Goal: Information Seeking & Learning: Learn about a topic

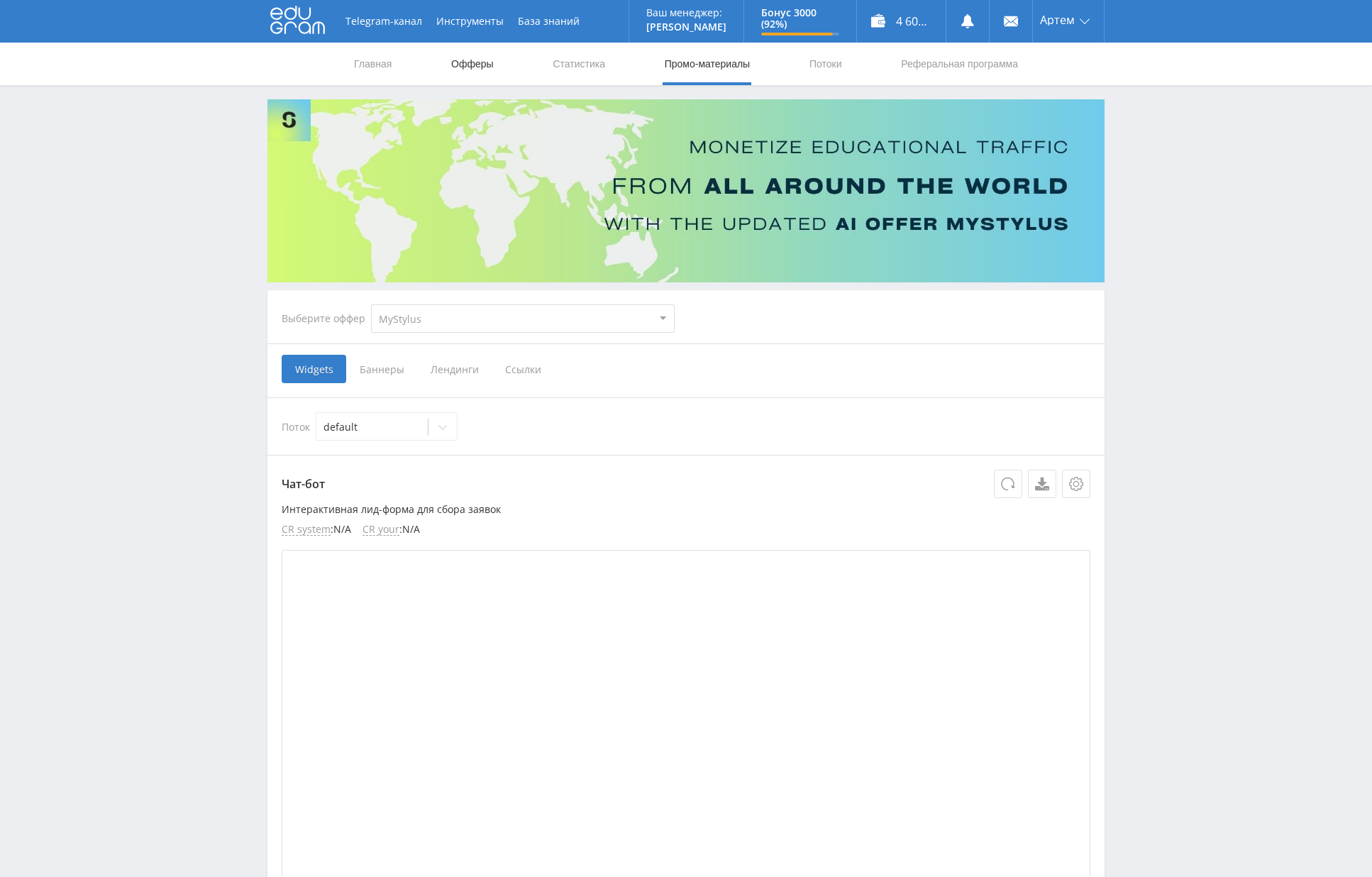
click at [480, 65] on link "Офферы" at bounding box center [472, 63] width 45 height 42
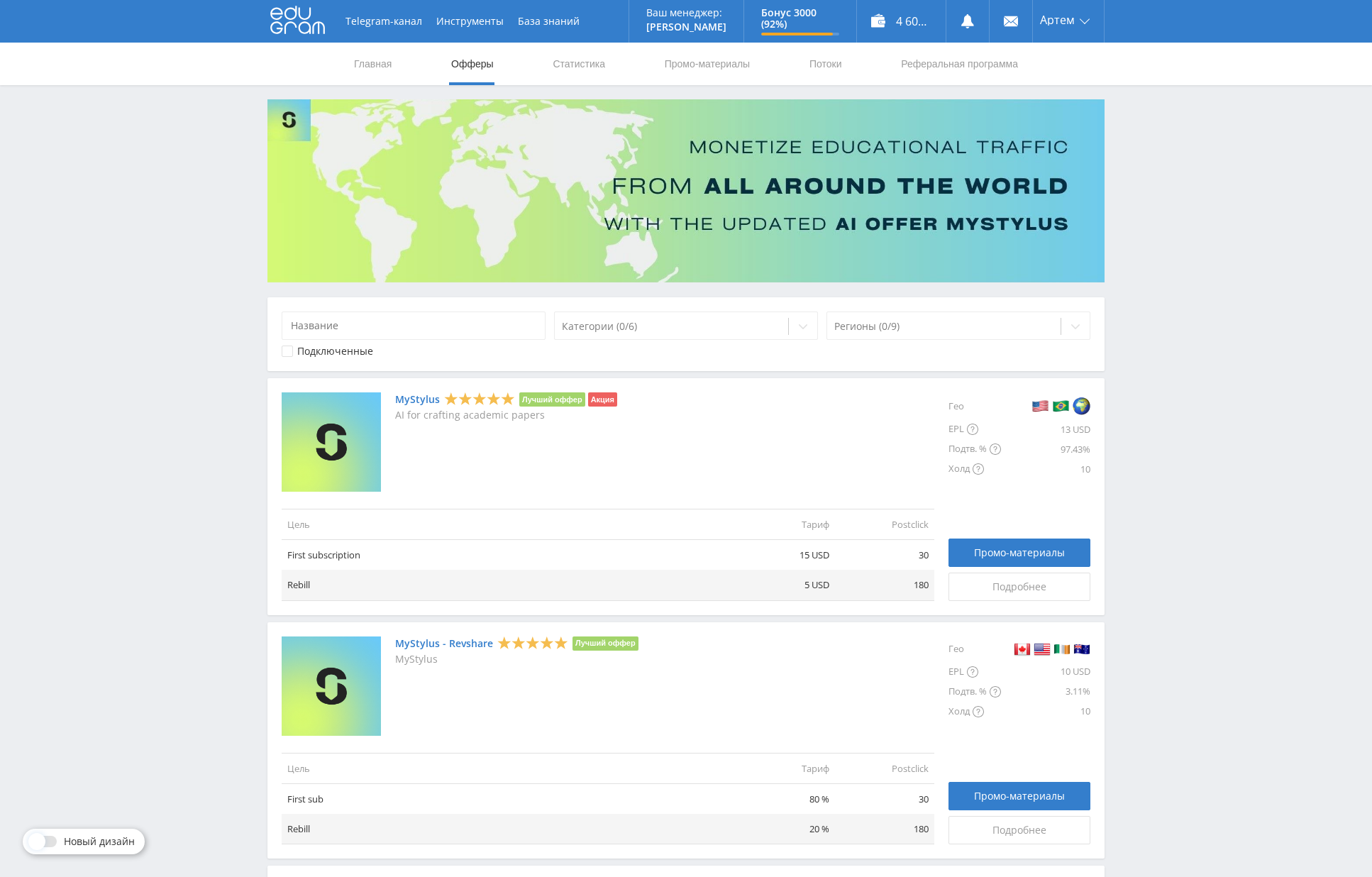
click at [420, 403] on link "MyStylus" at bounding box center [417, 399] width 45 height 11
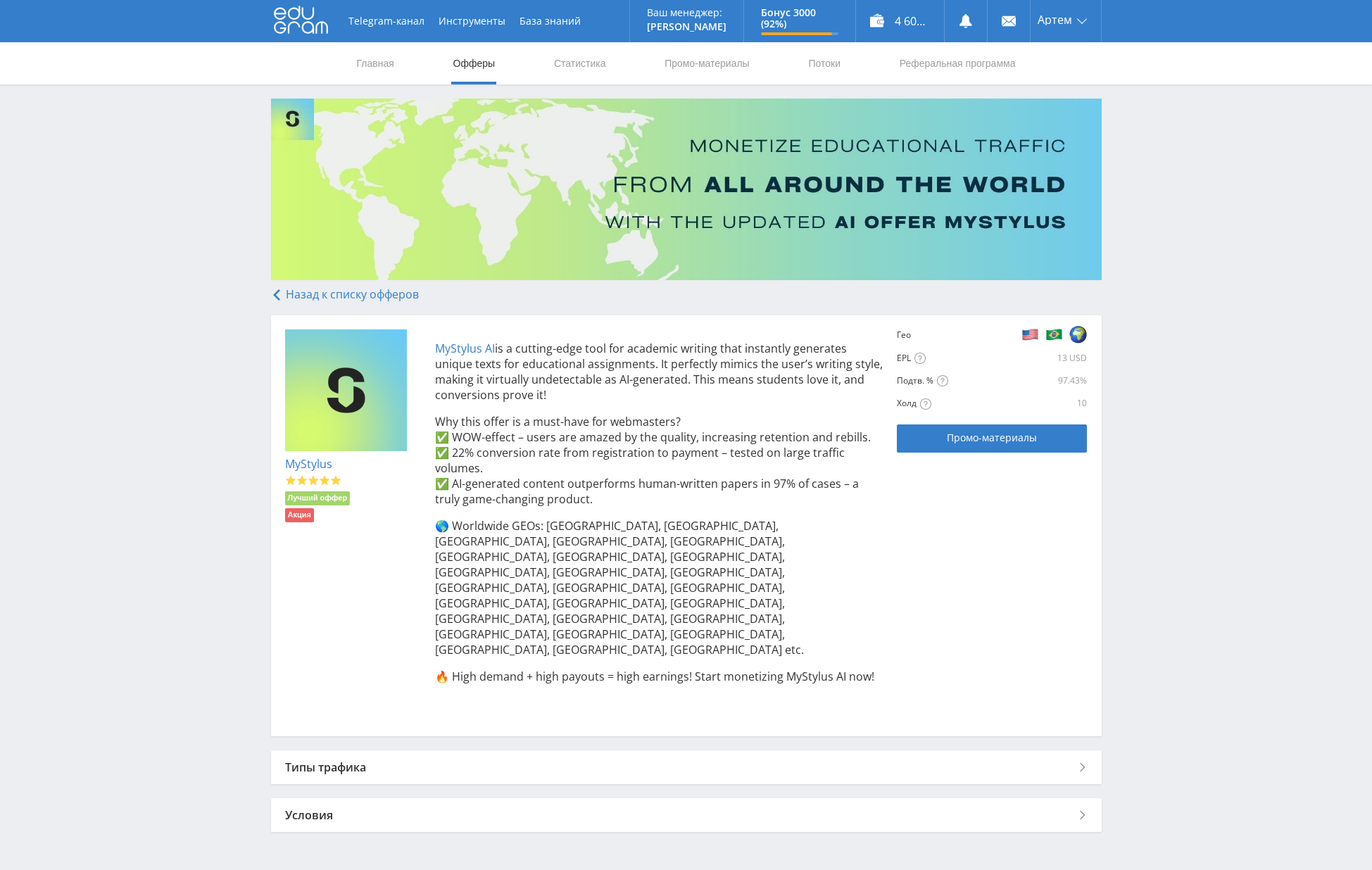
click at [400, 751] on div "Типы трафика" at bounding box center [686, 767] width 830 height 34
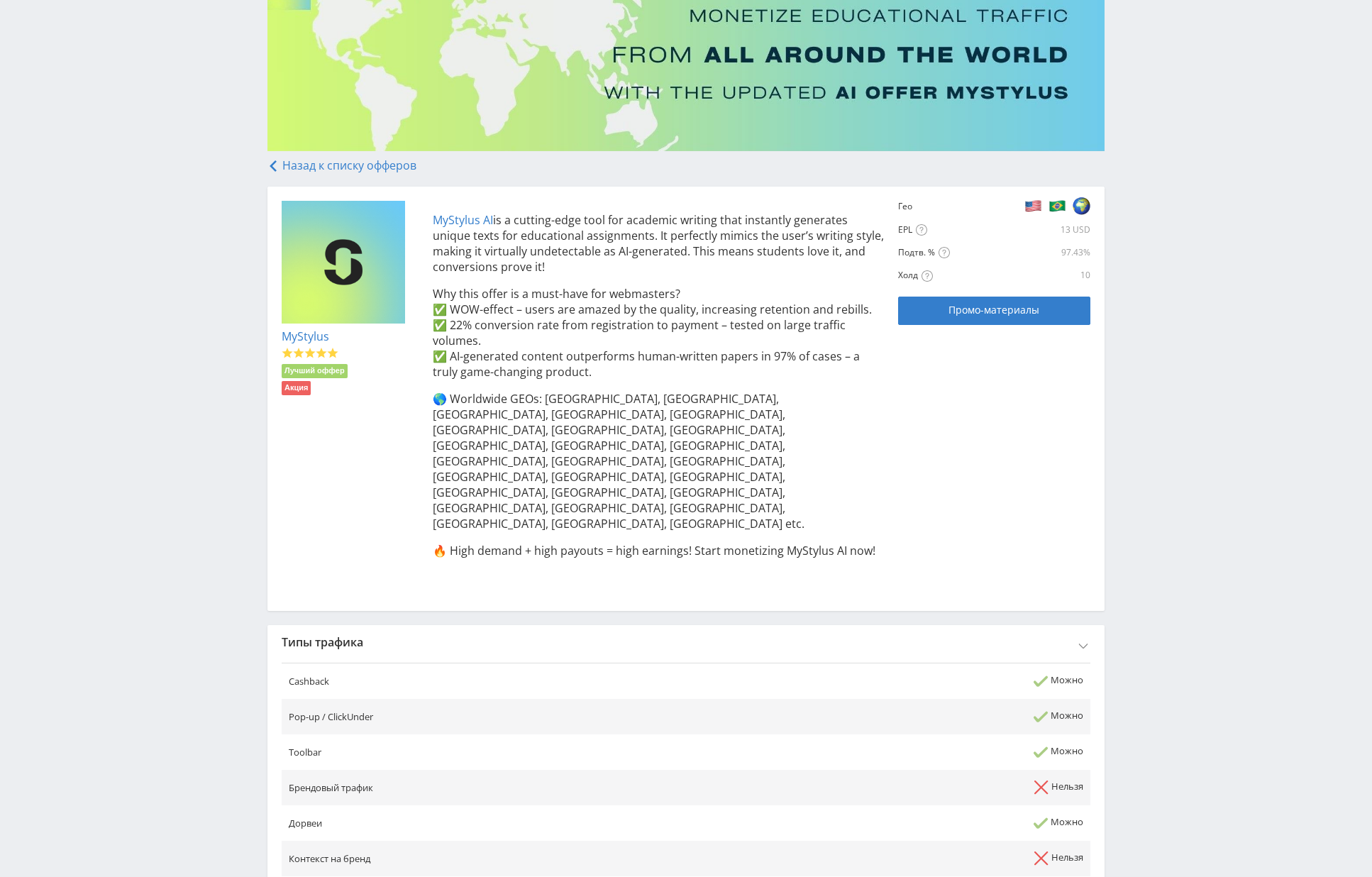
scroll to position [449, 0]
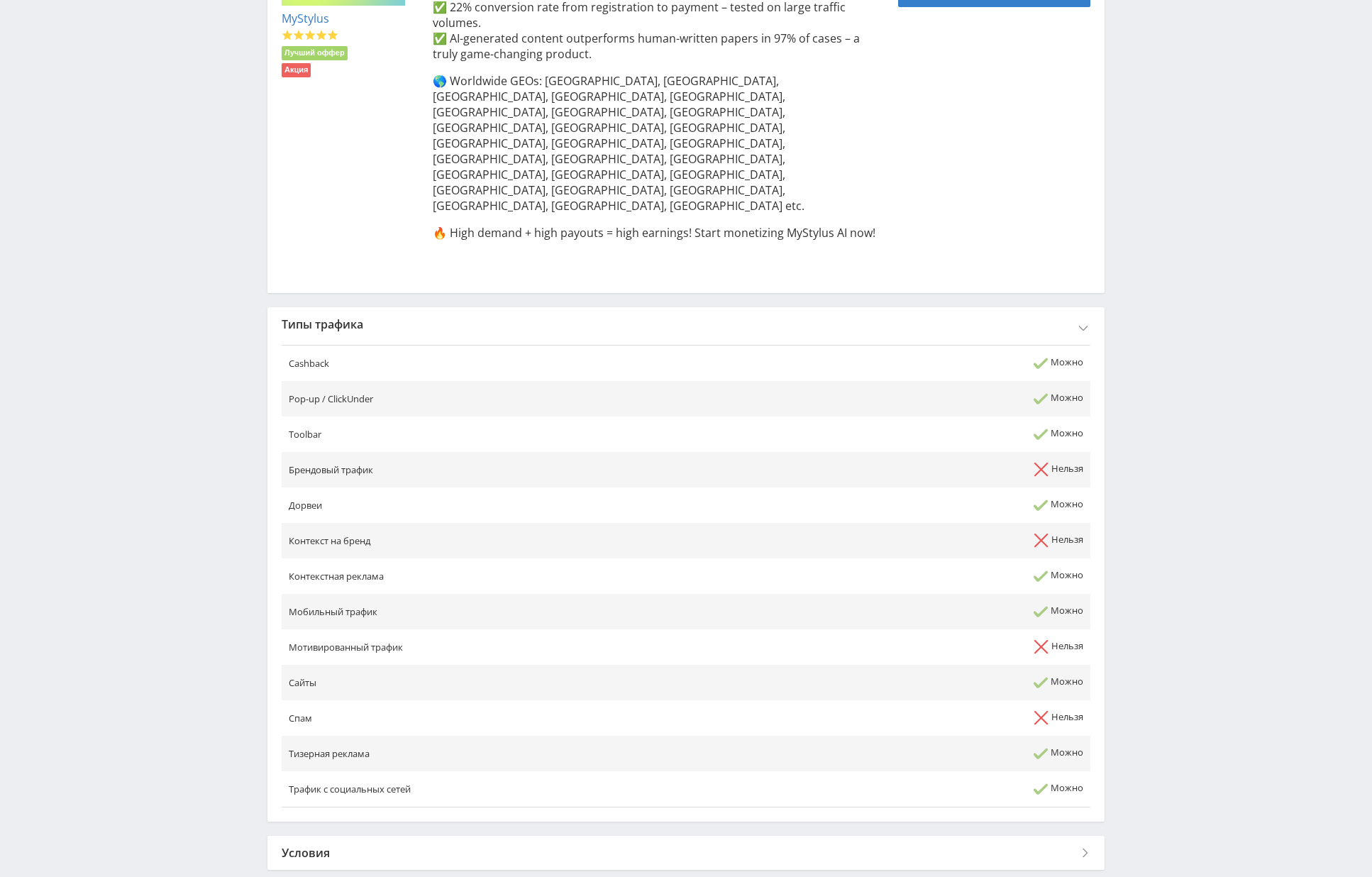
click at [356, 836] on div "Условия" at bounding box center [686, 852] width 837 height 34
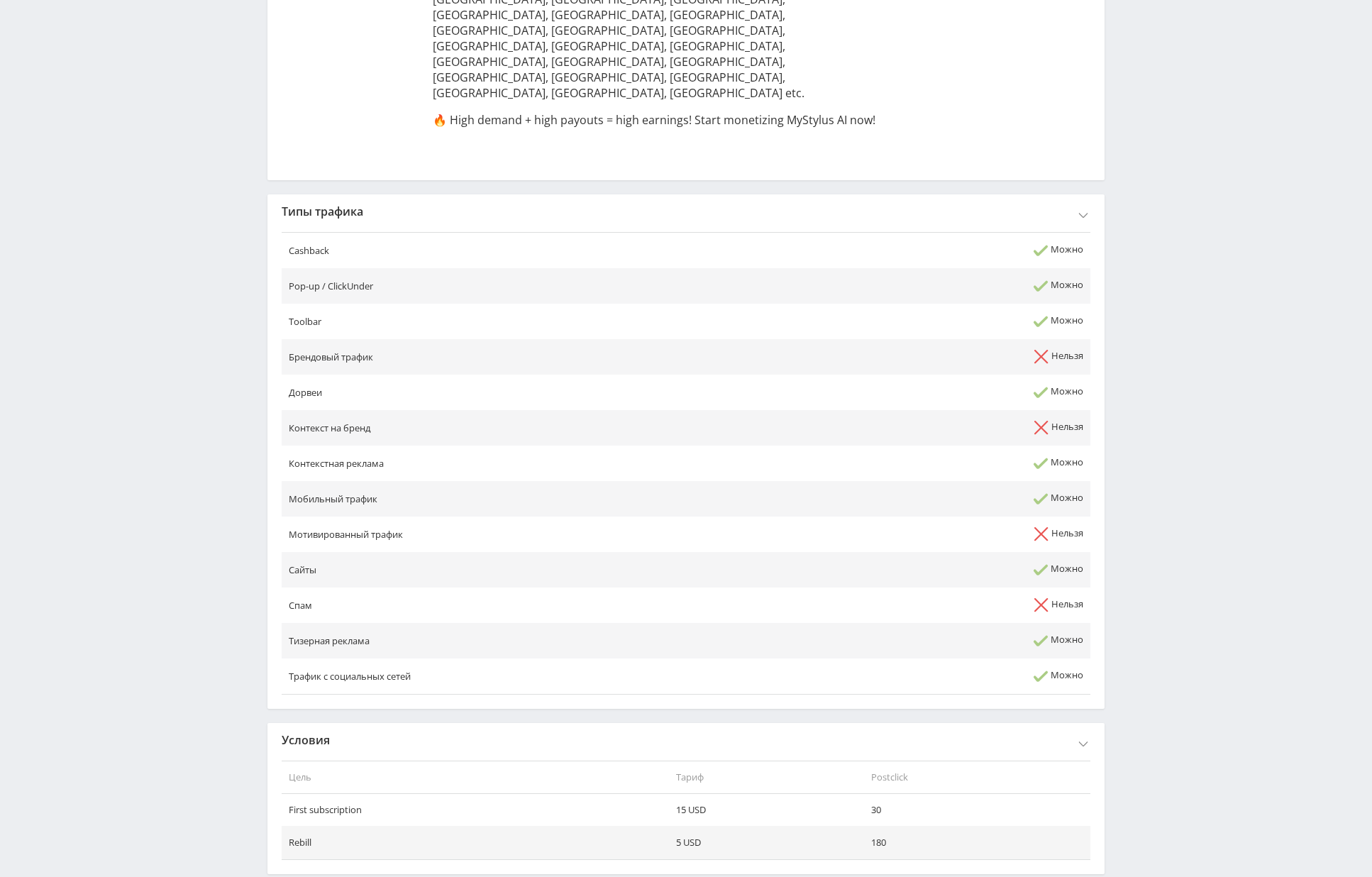
scroll to position [566, 0]
click at [345, 790] on td "First subscription" at bounding box center [474, 805] width 387 height 32
click at [318, 790] on td "First subscription" at bounding box center [474, 805] width 387 height 32
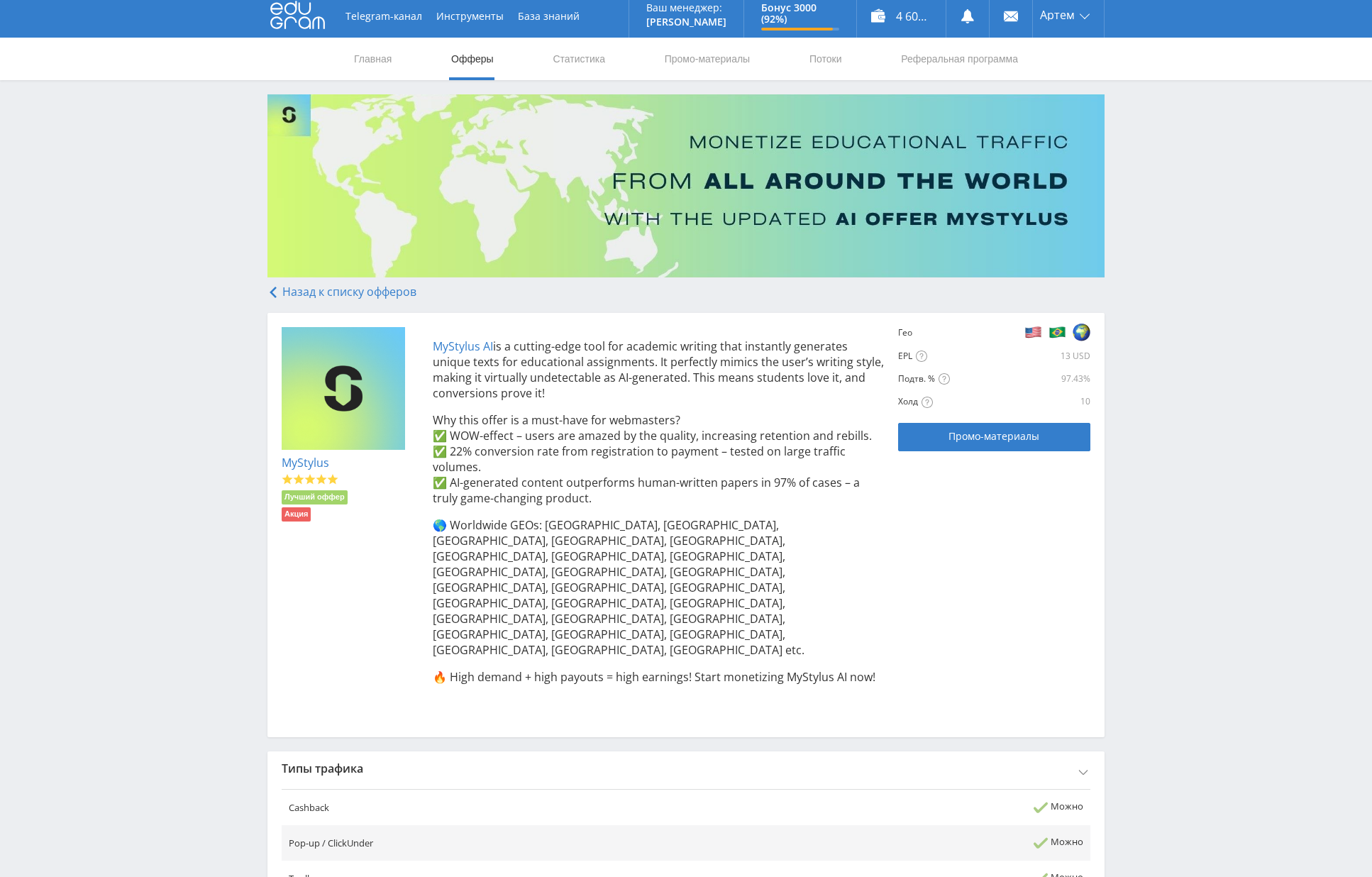
scroll to position [0, 0]
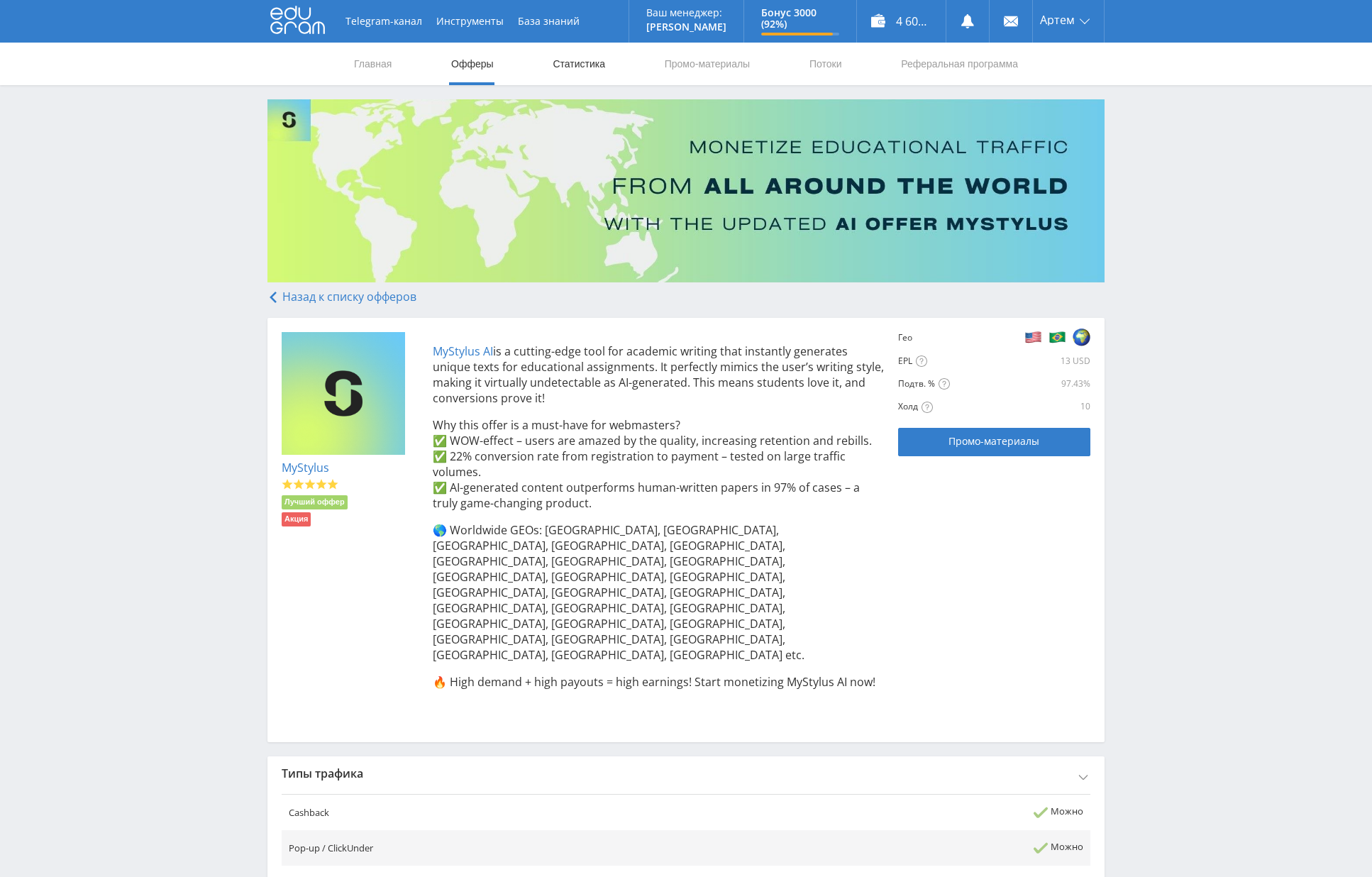
click at [573, 64] on link "Статистика" at bounding box center [579, 63] width 55 height 42
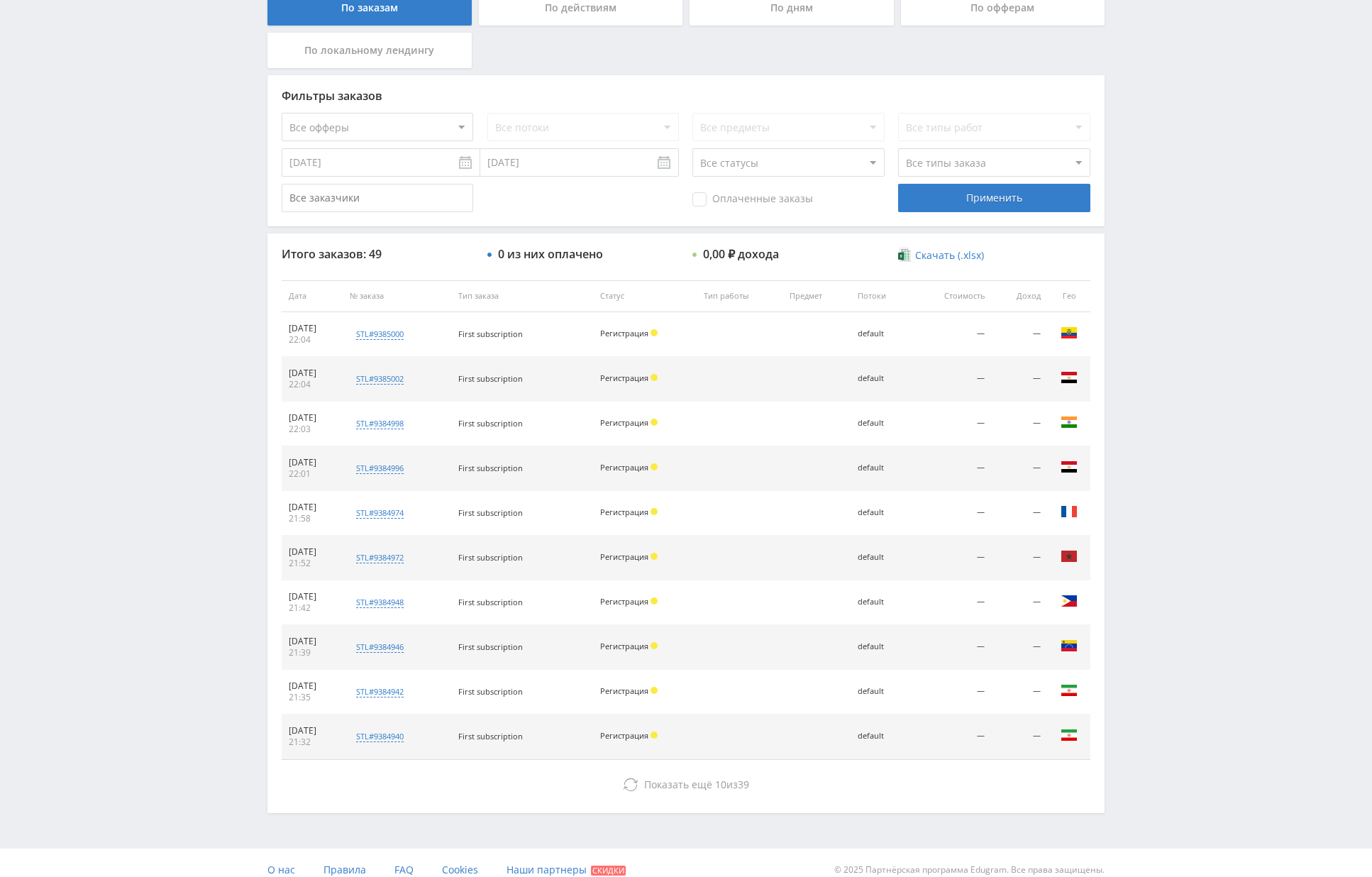
scroll to position [314, 0]
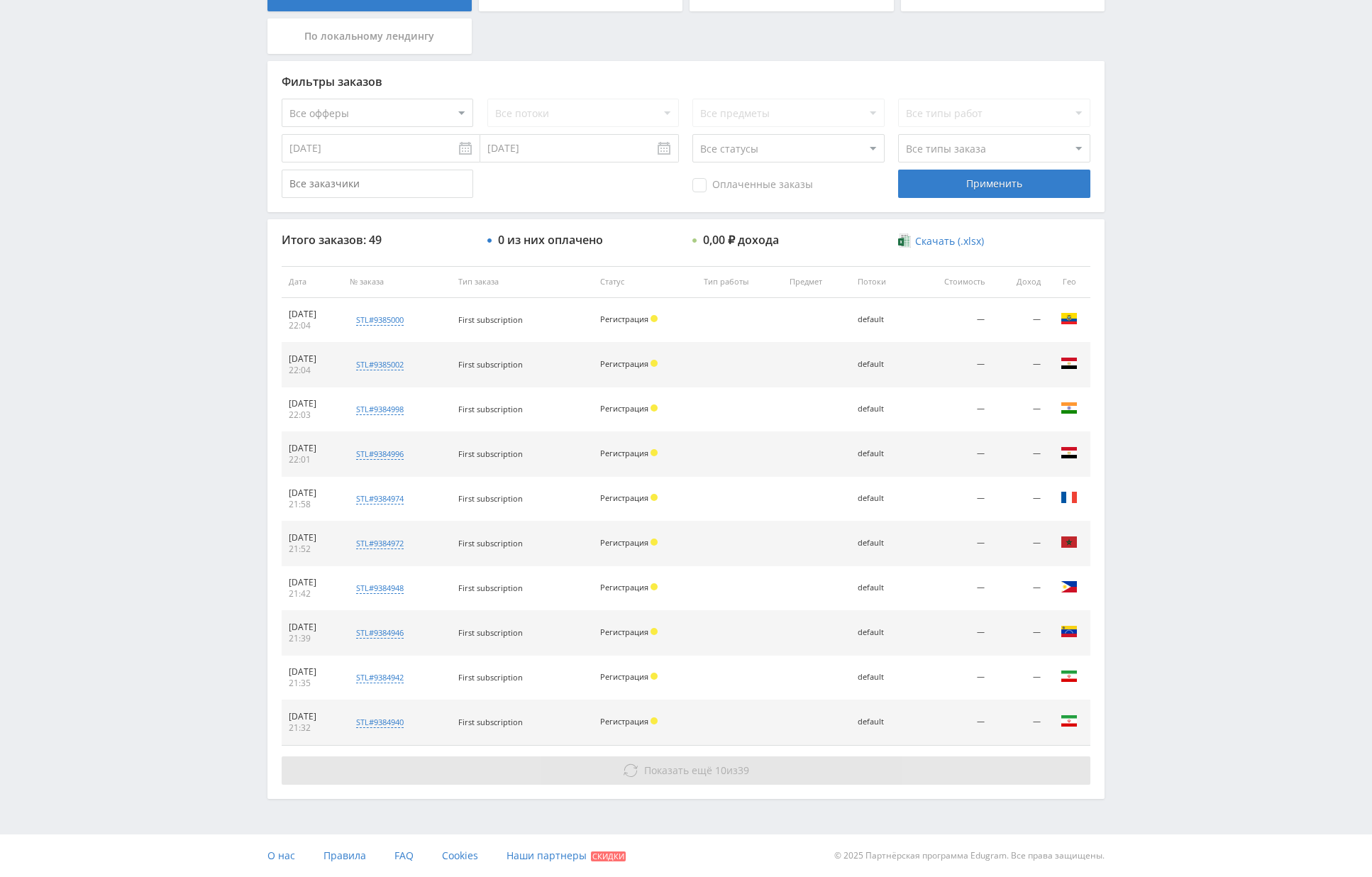
click at [631, 775] on icon at bounding box center [630, 769] width 14 height 14
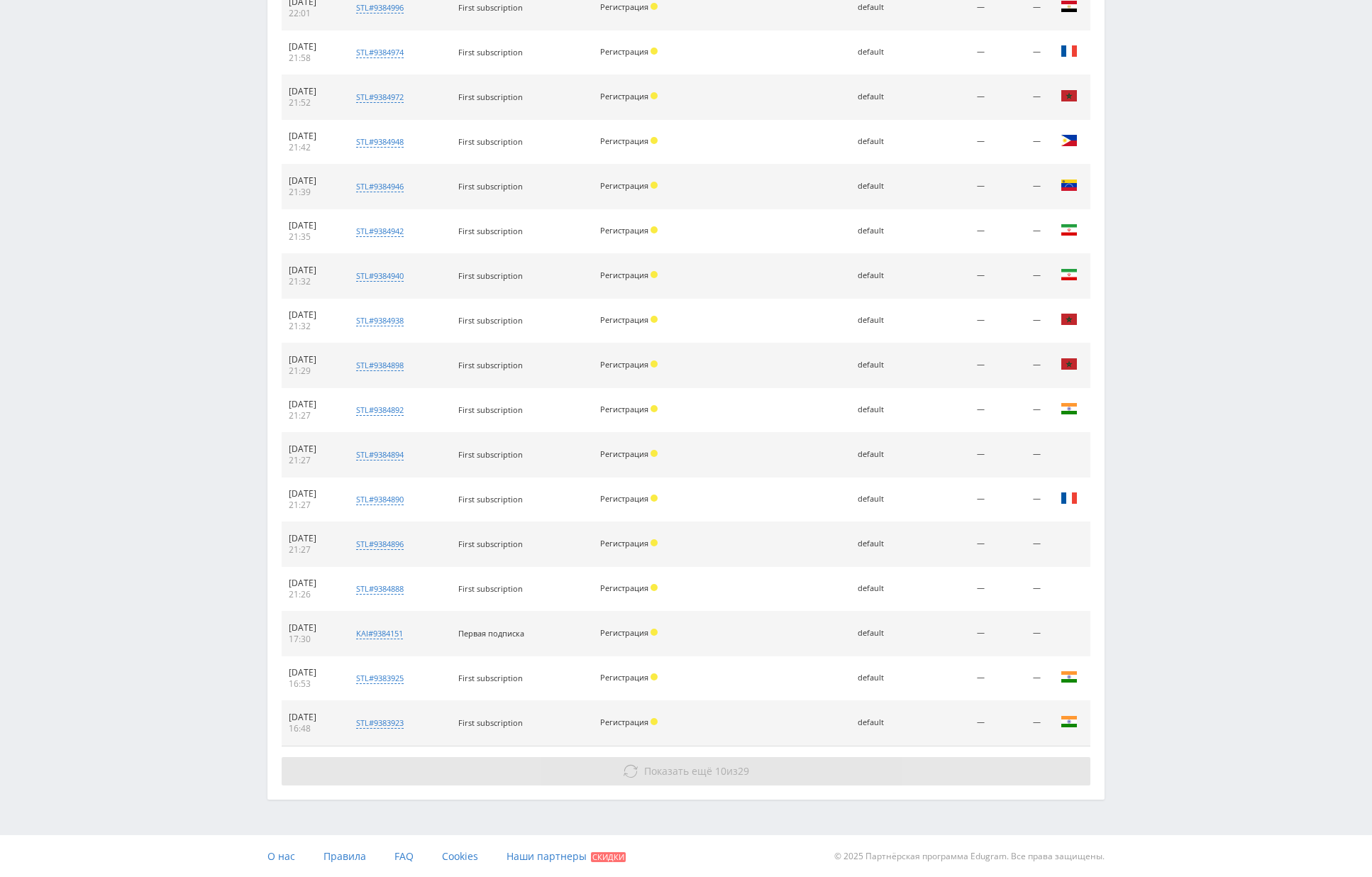
scroll to position [761, 0]
click at [656, 781] on button "Показать ещё 10 из 29" at bounding box center [686, 770] width 809 height 28
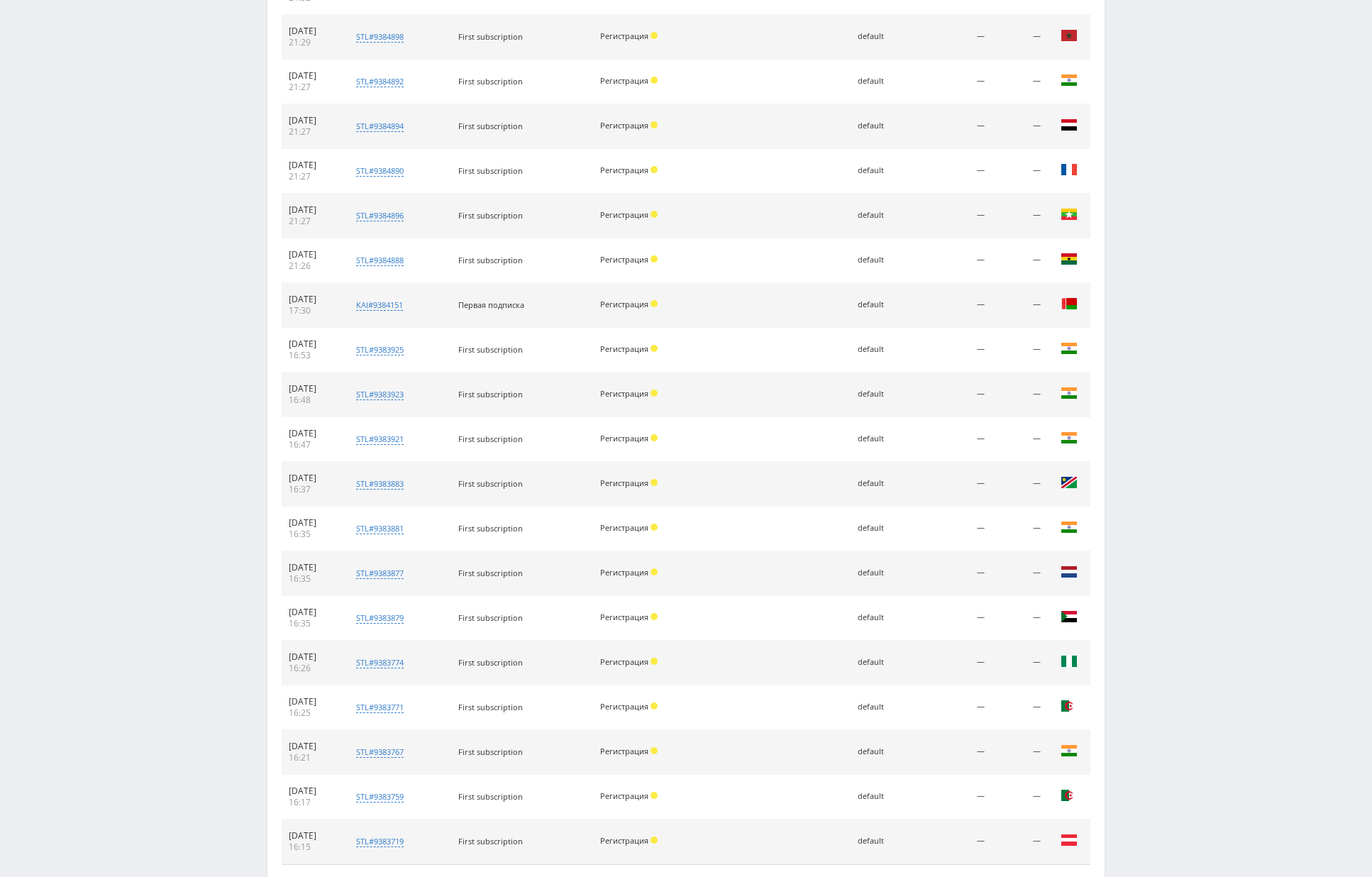
scroll to position [1208, 0]
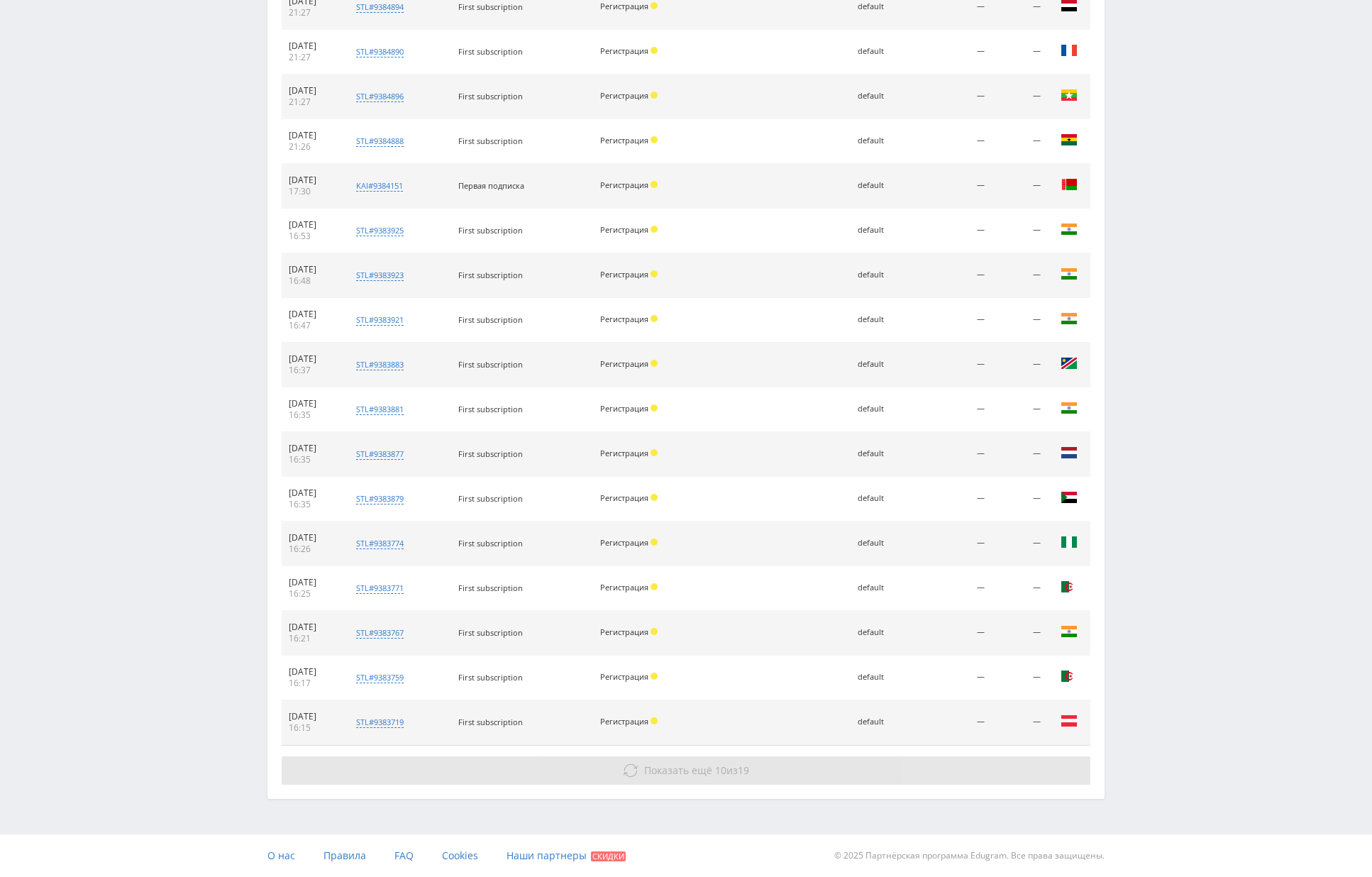
click at [668, 771] on span "Показать ещё" at bounding box center [679, 769] width 68 height 14
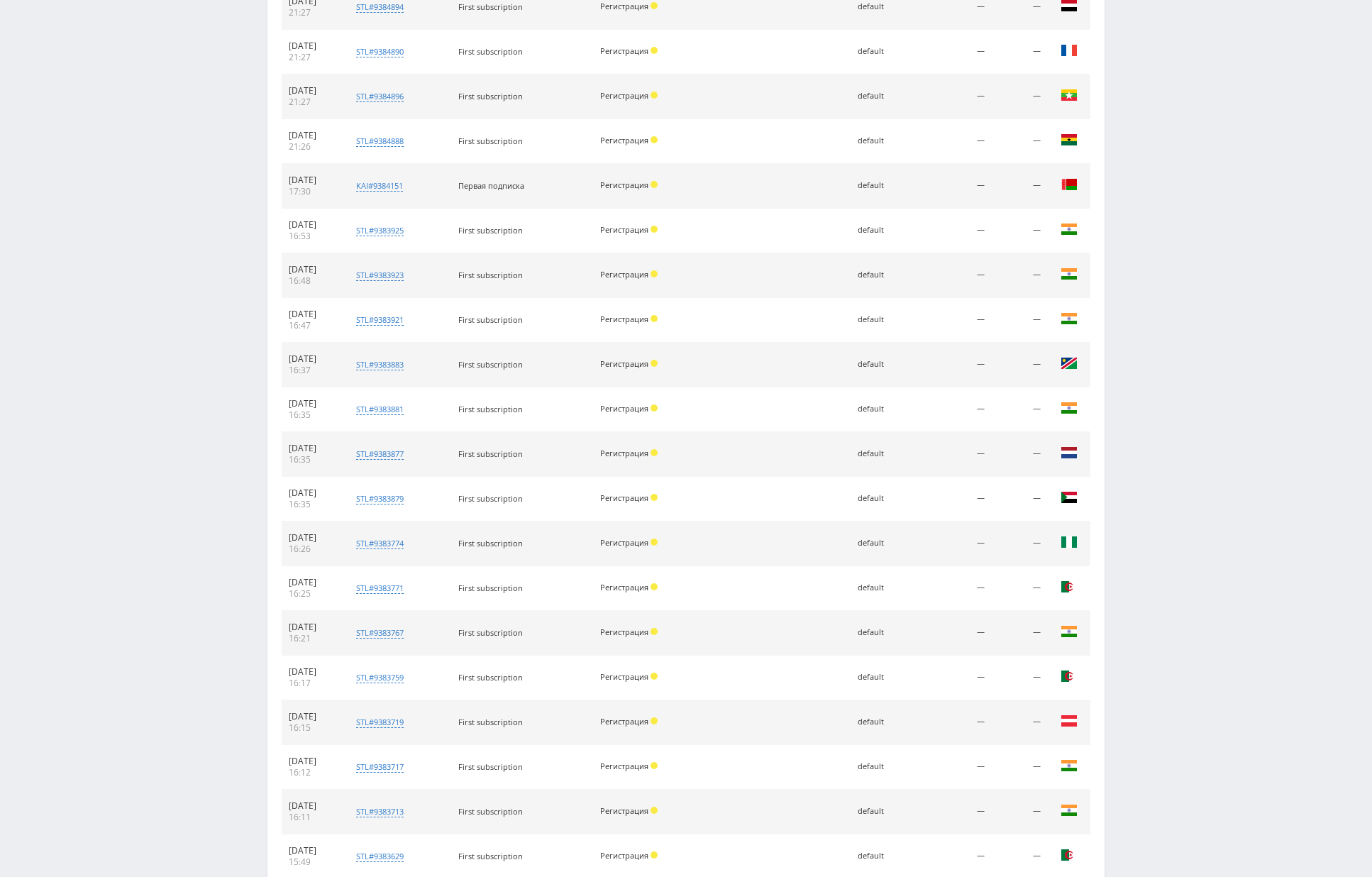
scroll to position [1655, 0]
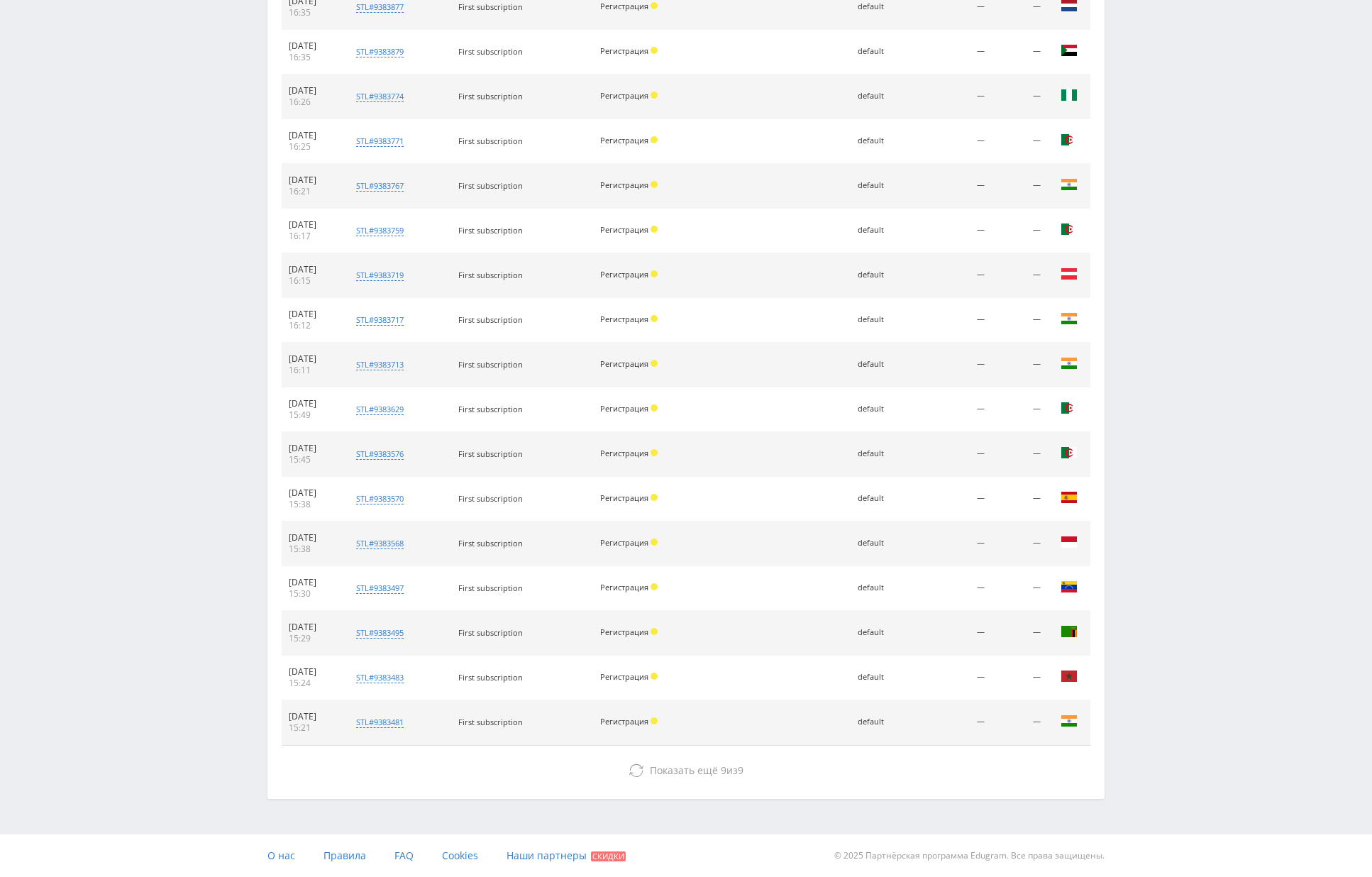
click at [668, 771] on span "Показать ещё" at bounding box center [684, 769] width 68 height 14
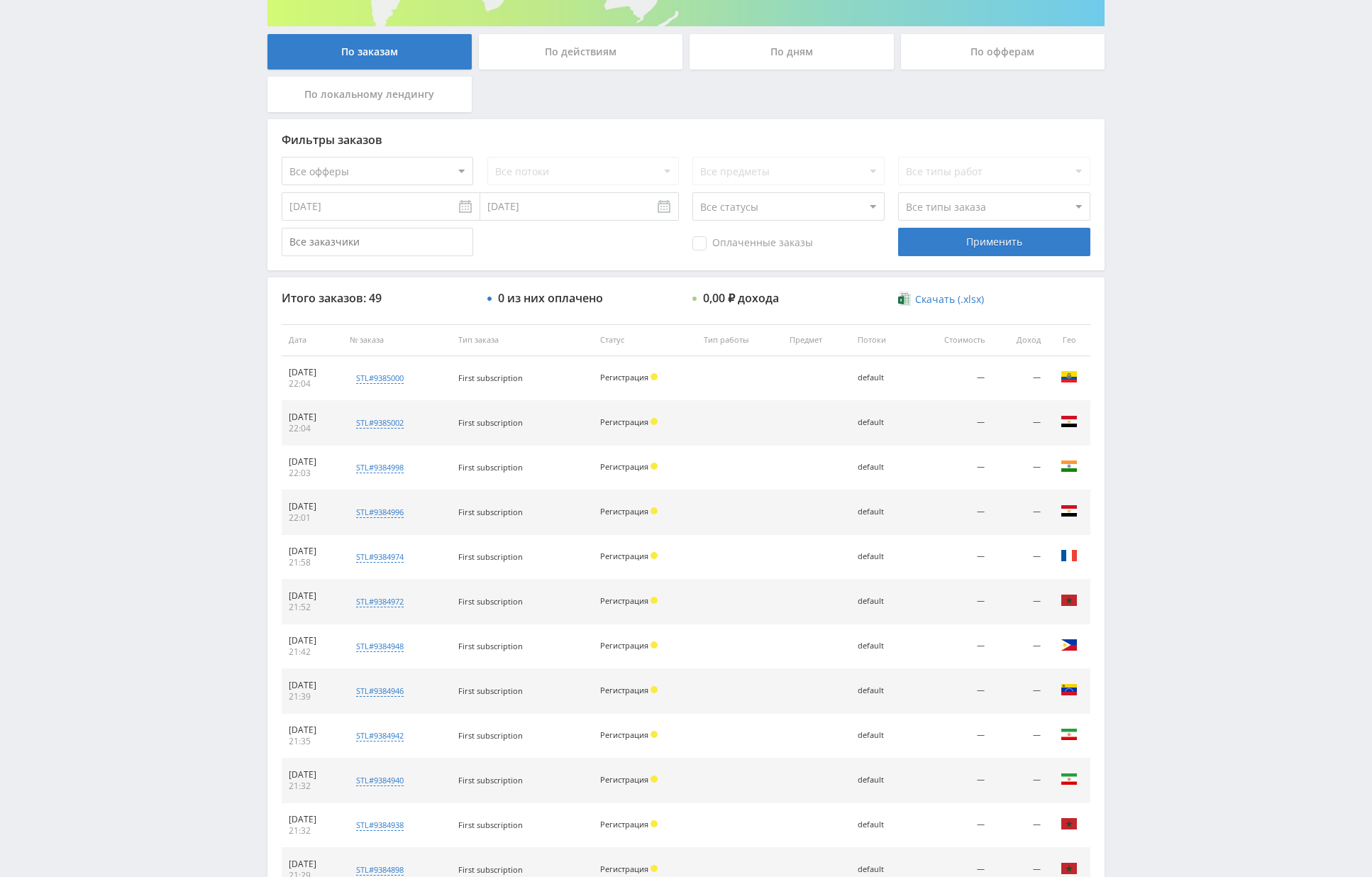
scroll to position [195, 0]
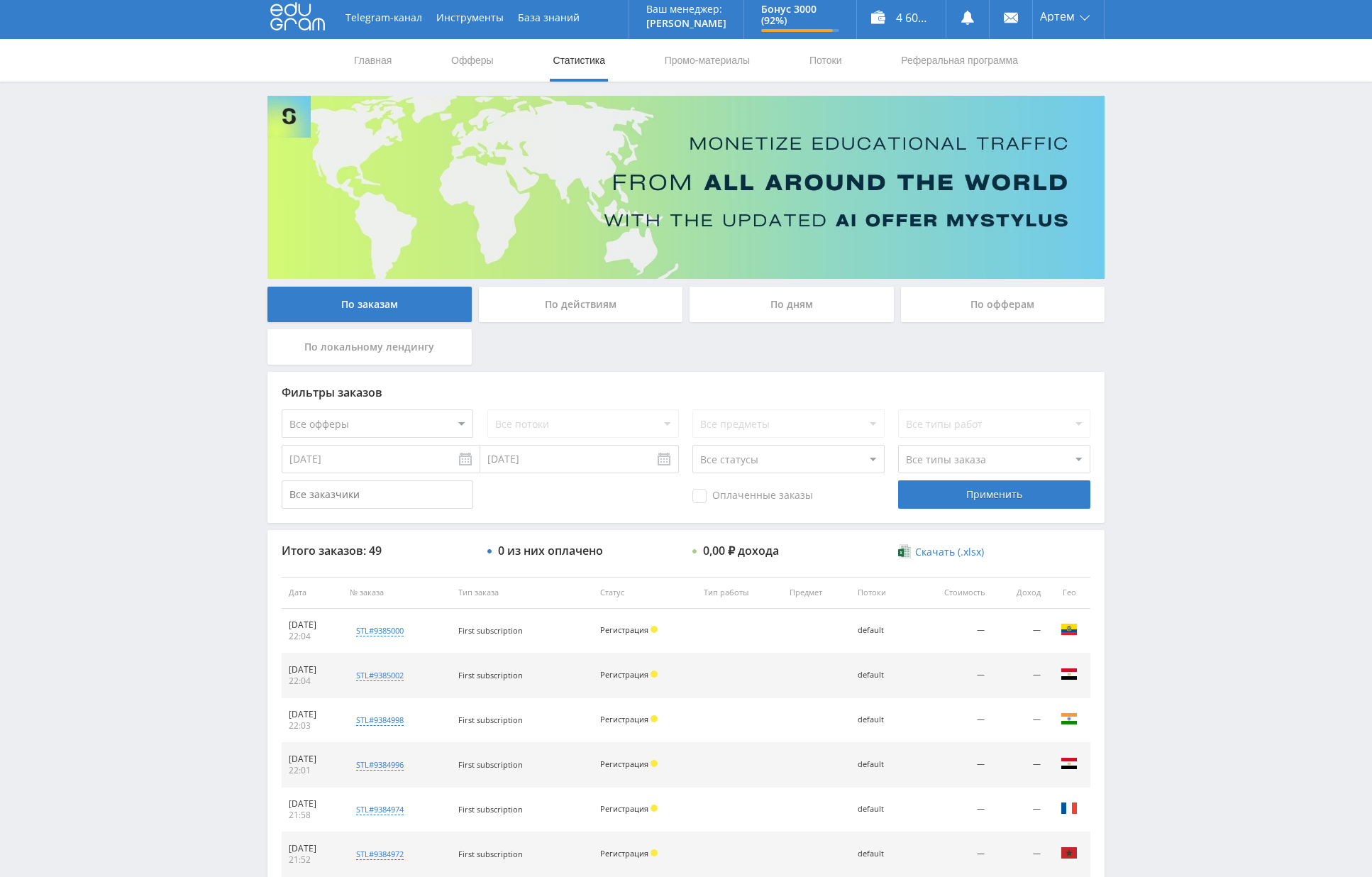
scroll to position [0, 0]
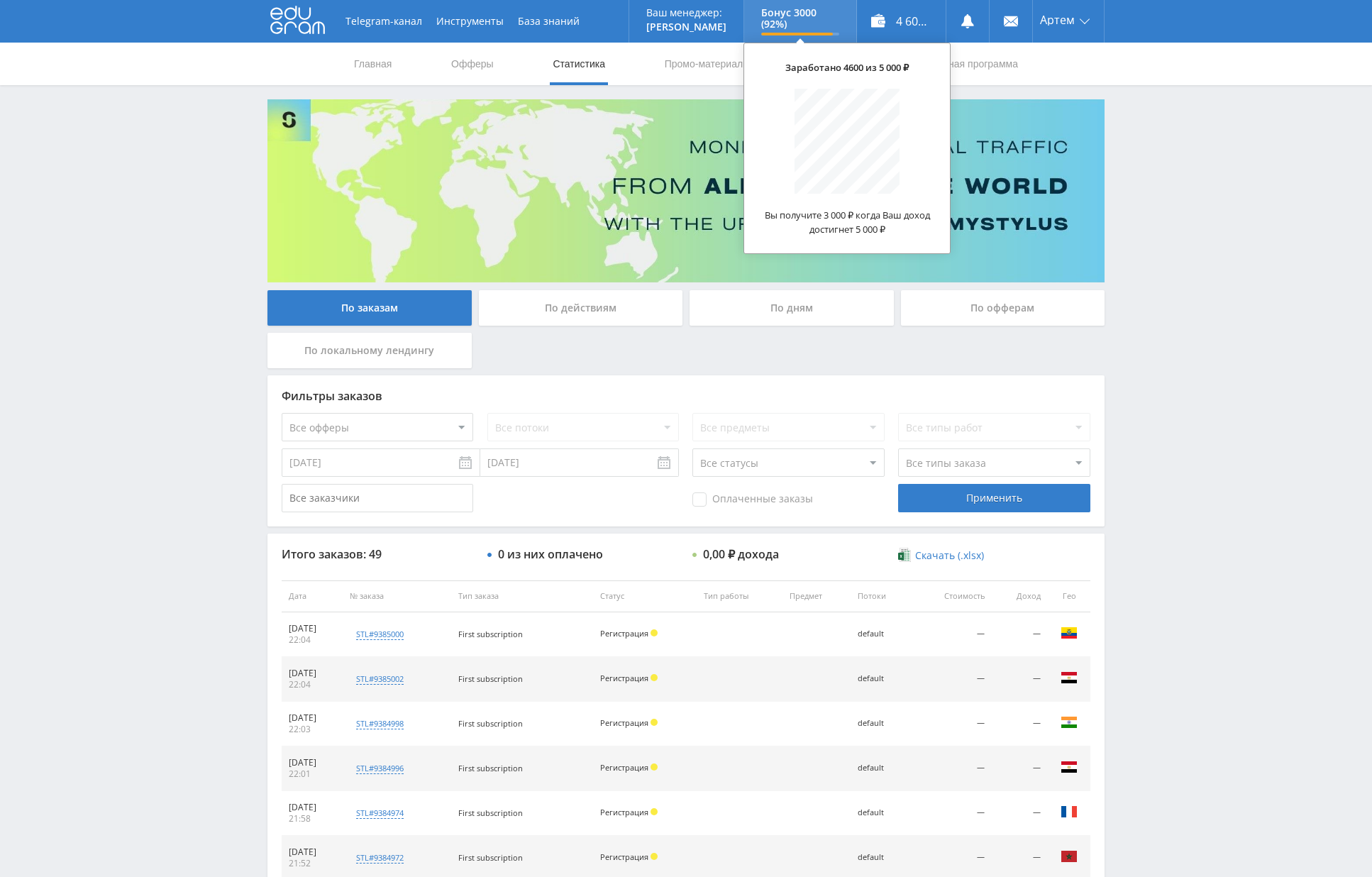
click at [822, 27] on p "Бонус 3000 (92%)" at bounding box center [800, 18] width 78 height 23
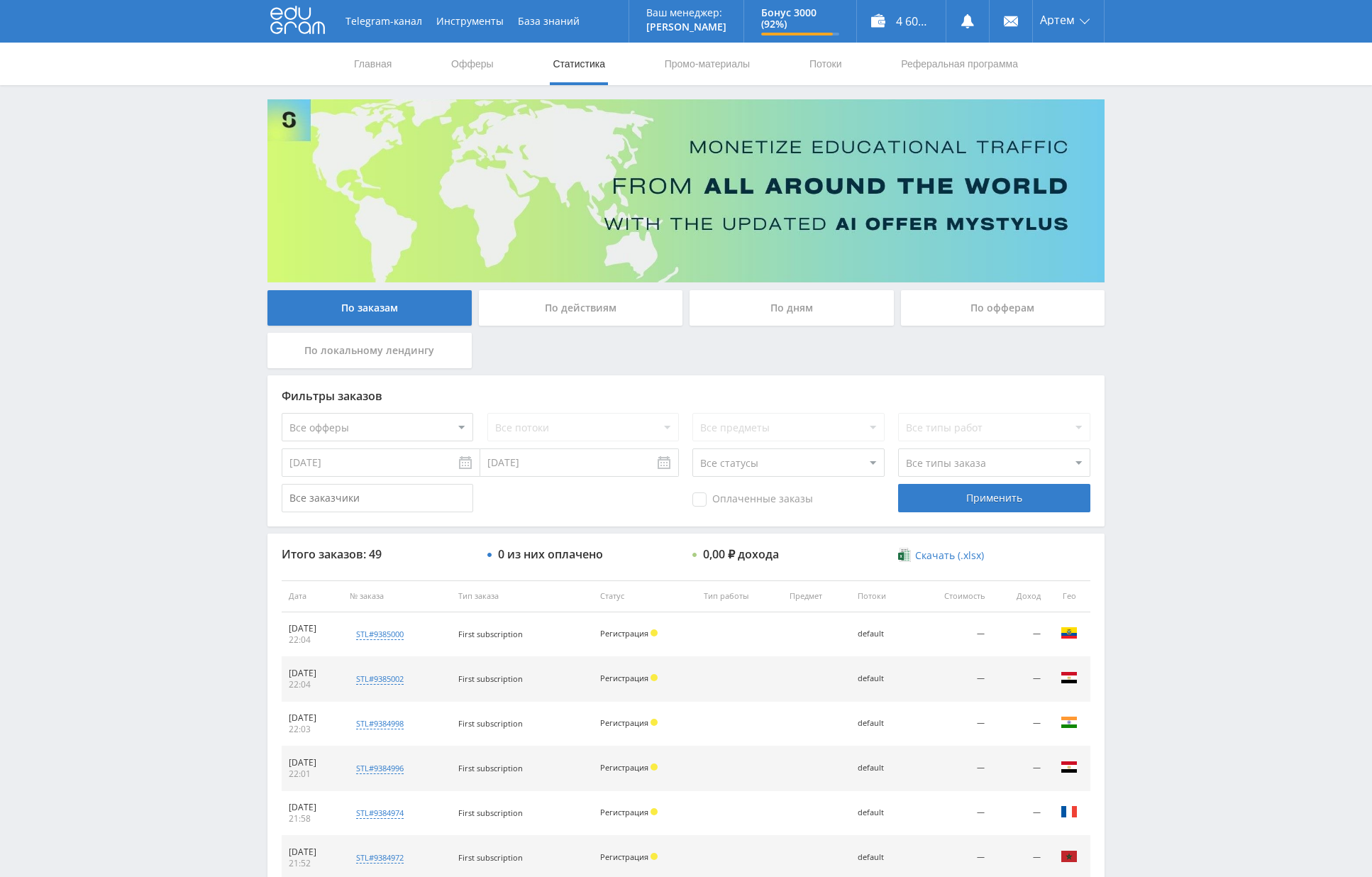
click at [1124, 66] on div "Главная Офферы Статистика Промо-материалы Потоки Реферальная программа" at bounding box center [686, 63] width 1372 height 42
